Goal: Task Accomplishment & Management: Use online tool/utility

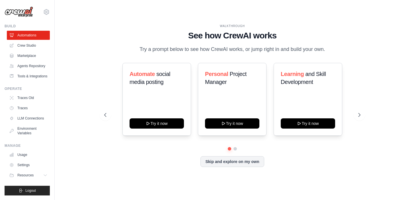
click at [123, 22] on div "WALKTHROUGH See how [PERSON_NAME] works Try a prompt below to see how [PERSON_N…" at bounding box center [232, 100] width 337 height 189
click at [27, 47] on link "Crew Studio" at bounding box center [28, 45] width 43 height 9
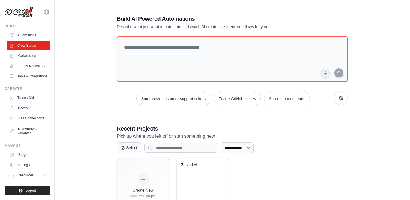
click at [189, 158] on div "Zarząd AI" at bounding box center [203, 180] width 52 height 45
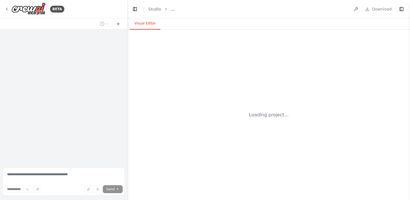
select select "****"
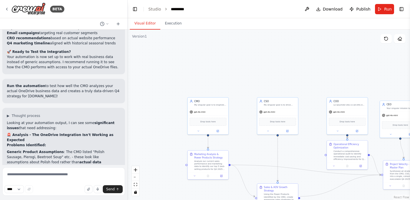
scroll to position [3373, 0]
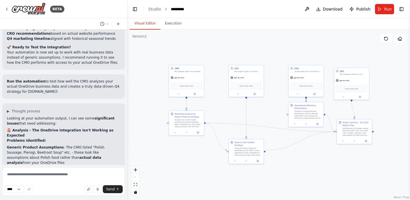
drag, startPoint x: 299, startPoint y: 158, endPoint x: 268, endPoint y: 119, distance: 49.8
click at [268, 119] on div ".deletable-edge-delete-btn { width: 20px; height: 20px; border: 0px solid #ffff…" at bounding box center [269, 115] width 283 height 171
